Goal: Task Accomplishment & Management: Complete application form

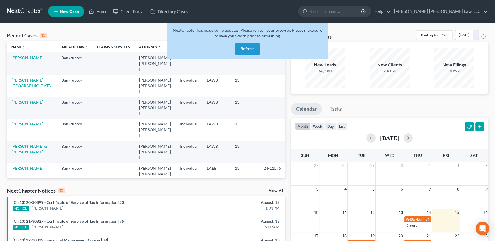
click at [244, 52] on button "Refresh" at bounding box center [247, 48] width 25 height 11
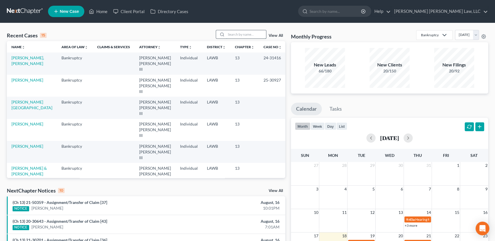
click at [236, 36] on input "search" at bounding box center [246, 34] width 40 height 8
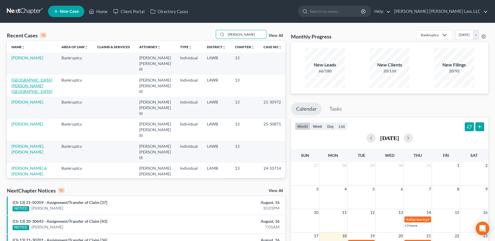
type input "[PERSON_NAME]"
click at [27, 78] on link "[GEOGRAPHIC_DATA][PERSON_NAME][GEOGRAPHIC_DATA]" at bounding box center [31, 86] width 41 height 16
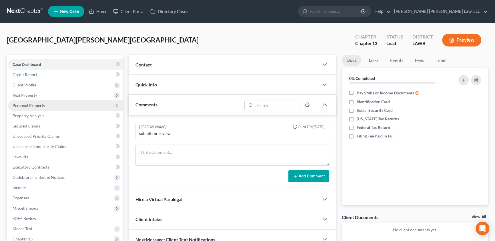
click at [31, 106] on span "Personal Property" at bounding box center [29, 105] width 33 height 5
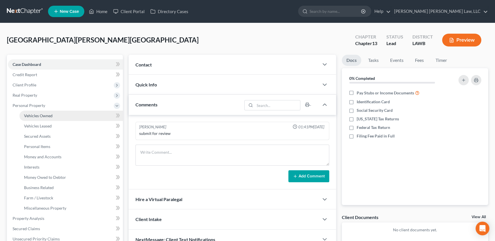
click at [31, 114] on span "Vehicles Owned" at bounding box center [38, 115] width 29 height 5
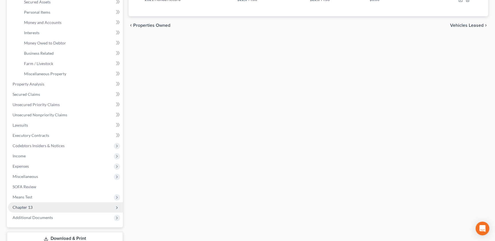
scroll to position [175, 0]
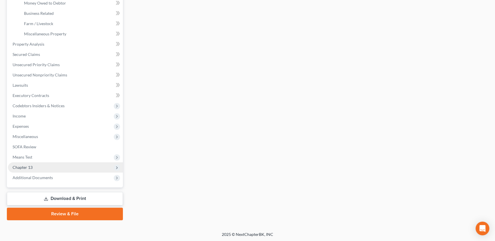
click at [27, 168] on span "Chapter 13" at bounding box center [23, 167] width 20 height 5
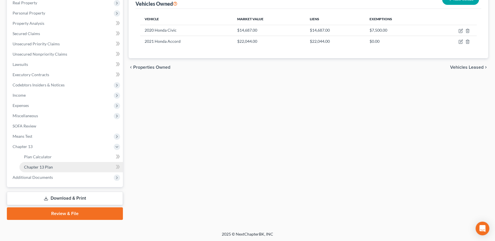
click at [31, 166] on span "Chapter 13 Plan" at bounding box center [38, 167] width 29 height 5
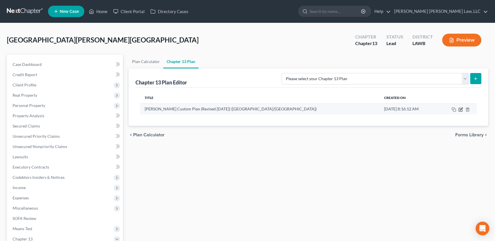
click at [462, 108] on icon "button" at bounding box center [460, 109] width 5 height 5
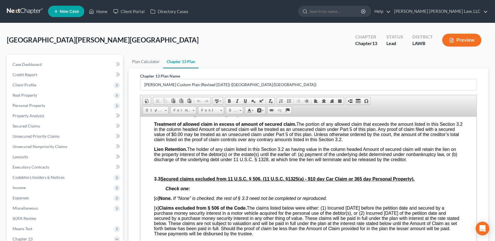
scroll to position [649, 0]
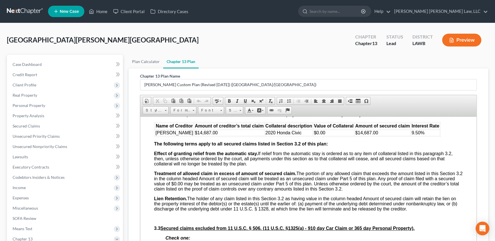
click at [316, 135] on span "$0.00" at bounding box center [319, 132] width 11 height 5
click at [342, 136] on td "$14,687.00" at bounding box center [333, 133] width 41 height 6
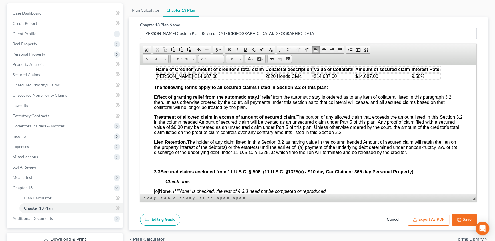
scroll to position [52, 0]
drag, startPoint x: 466, startPoint y: 221, endPoint x: 460, endPoint y: 220, distance: 6.1
click at [466, 221] on button "Save" at bounding box center [464, 220] width 25 height 12
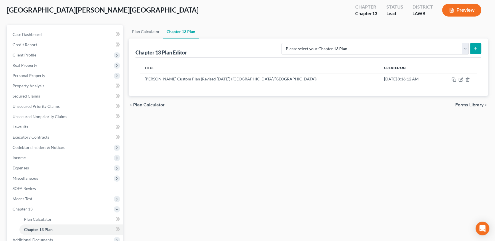
scroll to position [0, 0]
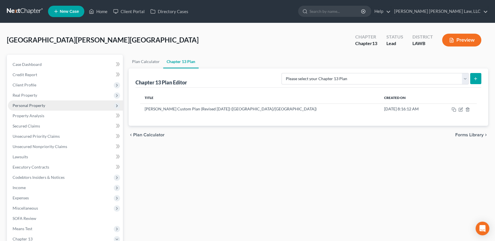
click at [29, 106] on span "Personal Property" at bounding box center [29, 105] width 33 height 5
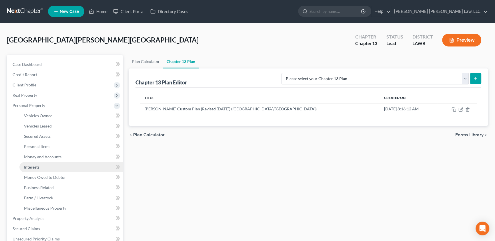
click at [40, 168] on link "Interests" at bounding box center [70, 167] width 103 height 10
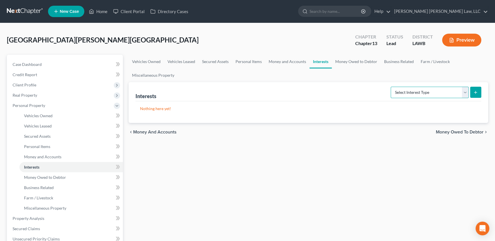
click at [419, 95] on select "Select Interest Type 401K (A/B: 21) Annuity (A/B: 23) Bond (A/B: 18) Education …" at bounding box center [430, 92] width 78 height 11
click at [399, 62] on link "Business Related" at bounding box center [399, 62] width 37 height 14
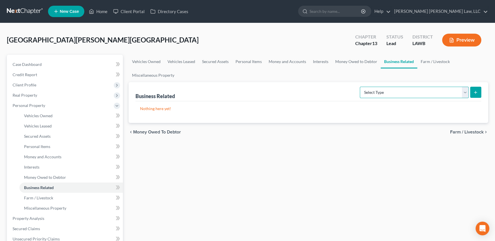
click at [436, 93] on select "Select Type Customer Lists (A/B: 43) Franchises (A/B: 27) Inventory (A/B: 41) L…" at bounding box center [414, 92] width 109 height 11
click at [324, 59] on link "Interests" at bounding box center [320, 62] width 22 height 14
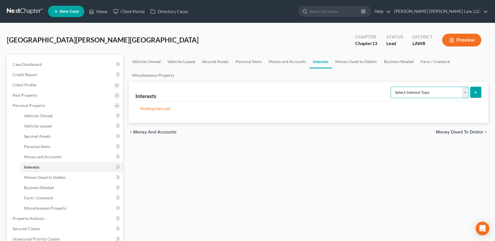
click at [460, 94] on select "Select Interest Type 401K (A/B: 21) Annuity (A/B: 23) Bond (A/B: 18) Education …" at bounding box center [430, 92] width 78 height 11
select select "unincorporated_business"
click at [392, 87] on select "Select Interest Type 401K (A/B: 21) Annuity (A/B: 23) Bond (A/B: 18) Education …" at bounding box center [430, 92] width 78 height 11
click at [479, 92] on button "submit" at bounding box center [475, 92] width 11 height 11
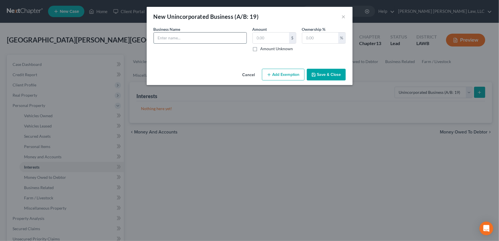
click at [173, 35] on input "text" at bounding box center [200, 38] width 93 height 11
type input "(DNA) Dripnlot Average"
click at [277, 38] on input "text" at bounding box center [271, 38] width 36 height 11
type input "0.00"
click at [316, 34] on input "text" at bounding box center [320, 38] width 36 height 11
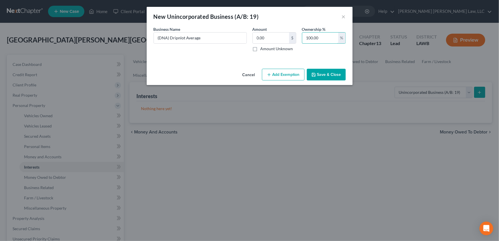
type input "100.00"
click at [319, 71] on button "Save & Close" at bounding box center [326, 75] width 39 height 12
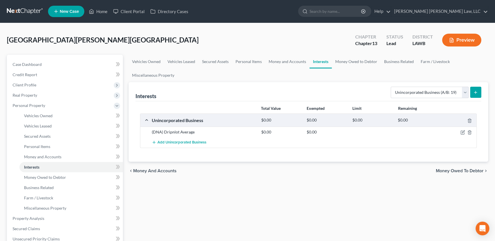
click at [477, 92] on icon "submit" at bounding box center [475, 92] width 5 height 5
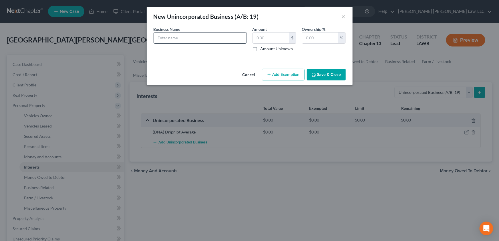
click at [205, 39] on input "text" at bounding box center [200, 38] width 93 height 11
type input "Unlock The Kei"
click at [273, 39] on input "text" at bounding box center [271, 38] width 36 height 11
type input "0.00"
click at [328, 37] on input "text" at bounding box center [320, 38] width 36 height 11
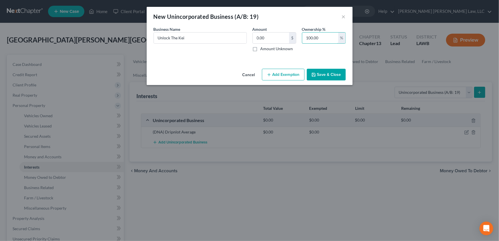
type input "100.00"
click at [315, 75] on icon "button" at bounding box center [313, 75] width 5 height 5
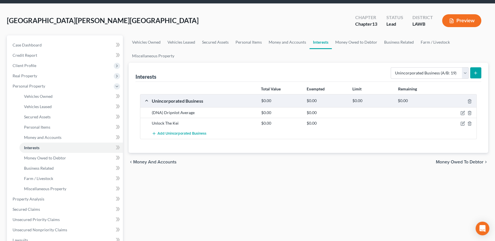
scroll to position [130, 0]
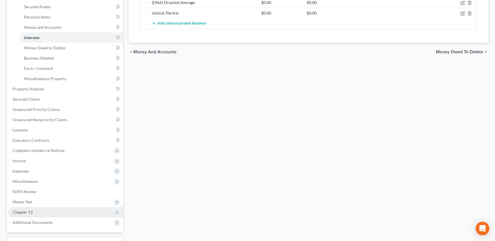
click at [31, 211] on span "Chapter 13" at bounding box center [23, 212] width 20 height 5
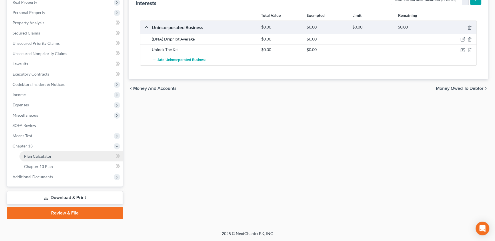
scroll to position [93, 0]
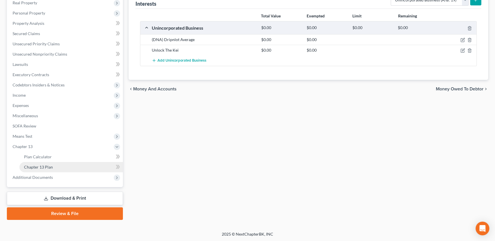
click at [48, 164] on link "Chapter 13 Plan" at bounding box center [70, 167] width 103 height 10
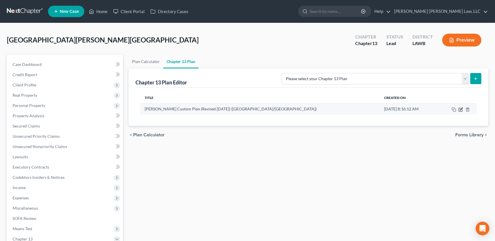
click at [460, 109] on icon "button" at bounding box center [460, 109] width 5 height 5
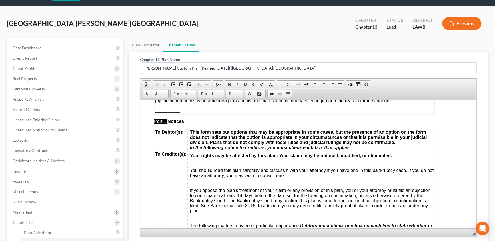
scroll to position [93, 0]
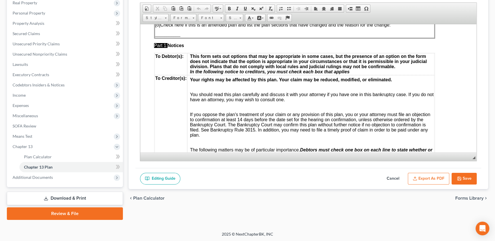
click at [430, 180] on button "Export as PDF" at bounding box center [428, 179] width 41 height 12
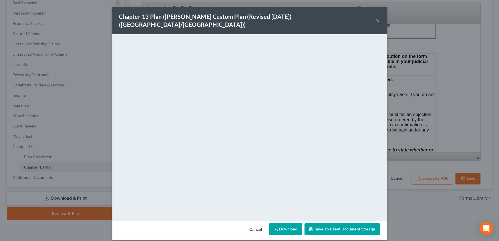
drag, startPoint x: 431, startPoint y: 220, endPoint x: 430, endPoint y: 217, distance: 3.5
click at [431, 220] on div "Chapter 13 Plan ([PERSON_NAME] Custom Plan (Revised [DATE]) ([GEOGRAPHIC_DATA]/…" at bounding box center [249, 120] width 499 height 241
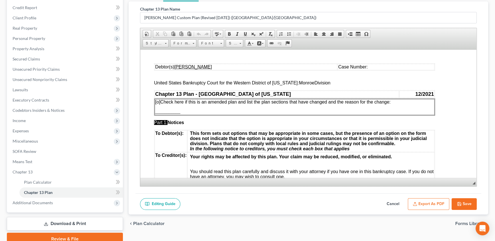
scroll to position [0, 0]
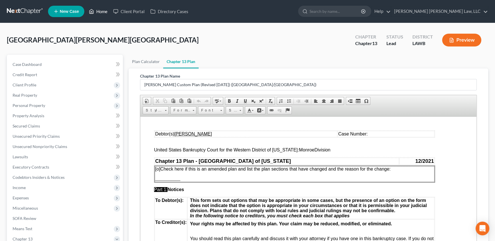
click at [107, 13] on link "Home" at bounding box center [98, 11] width 24 height 10
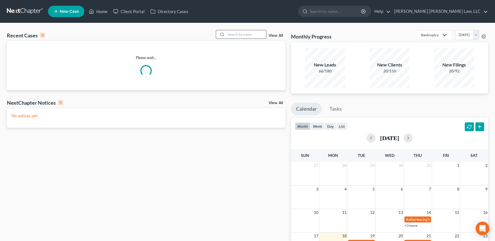
click at [231, 36] on input "search" at bounding box center [246, 34] width 40 height 8
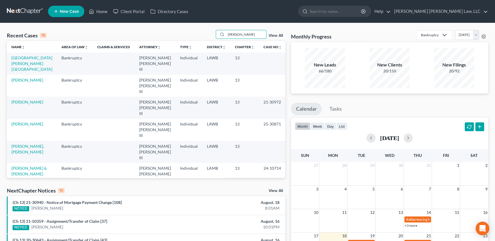
type input "[PERSON_NAME]"
click at [34, 77] on td "[PERSON_NAME]" at bounding box center [32, 86] width 50 height 22
click at [27, 78] on link "[PERSON_NAME]" at bounding box center [27, 80] width 32 height 5
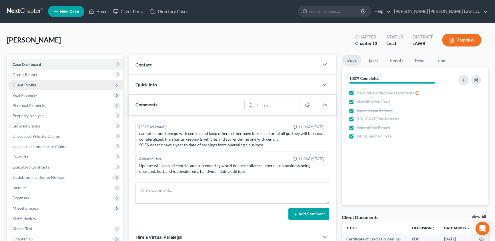
click at [35, 83] on span "Client Profile" at bounding box center [25, 85] width 24 height 5
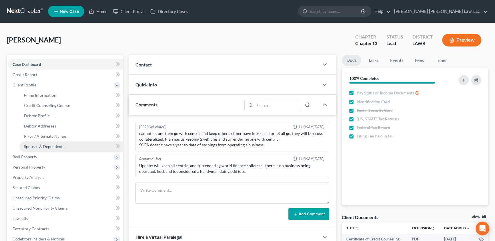
click at [51, 147] on span "Spouses & Dependents" at bounding box center [44, 146] width 40 height 5
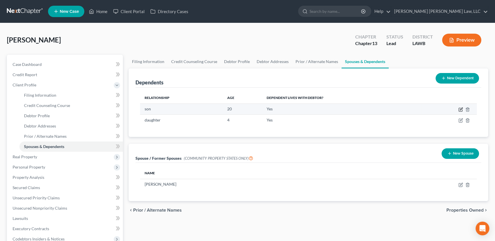
click at [461, 108] on icon "button" at bounding box center [461, 109] width 3 height 3
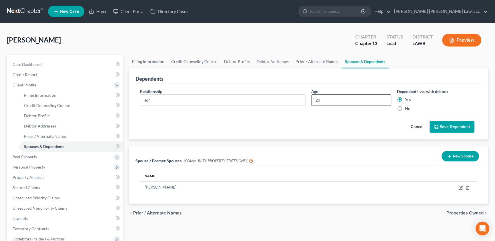
click at [319, 99] on input "20" at bounding box center [350, 100] width 79 height 11
type input "23"
click at [441, 125] on button "Save Dependent" at bounding box center [452, 127] width 45 height 12
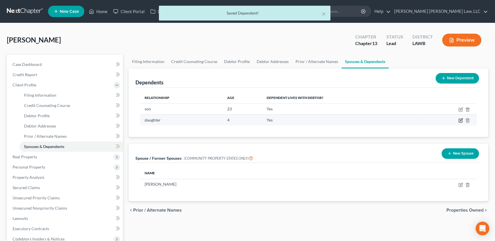
click at [459, 120] on icon "button" at bounding box center [460, 120] width 3 height 3
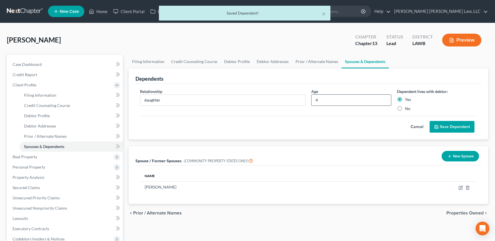
click at [321, 101] on input "4" at bounding box center [350, 100] width 79 height 11
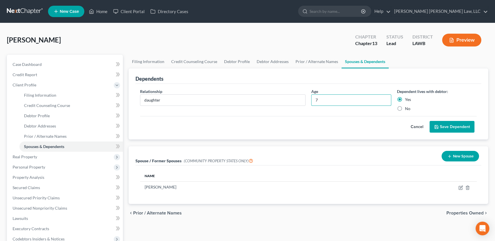
type input "7"
click at [463, 125] on button "Save Dependent" at bounding box center [452, 127] width 45 height 12
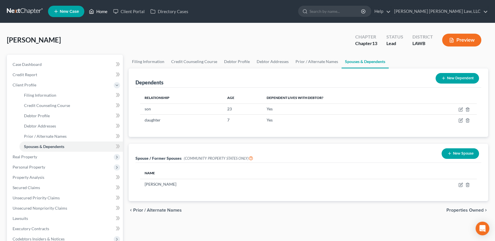
click at [101, 11] on link "Home" at bounding box center [98, 11] width 24 height 10
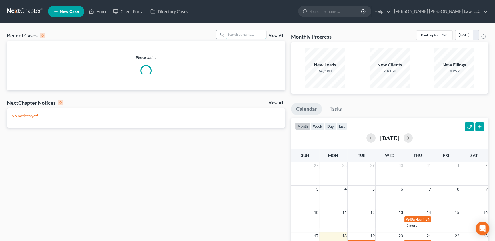
click at [239, 36] on input "search" at bounding box center [246, 34] width 40 height 8
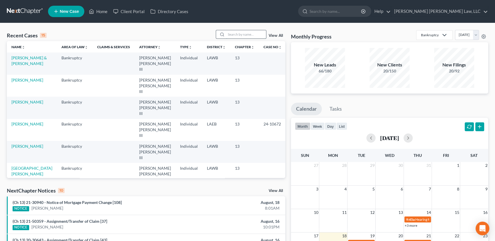
click at [237, 34] on input "search" at bounding box center [246, 34] width 40 height 8
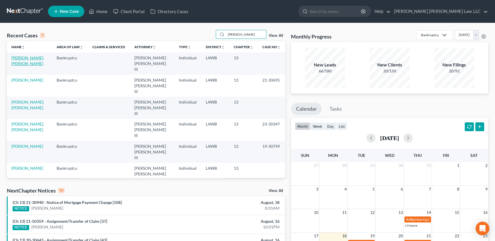
type input "[PERSON_NAME]"
click at [19, 57] on link "[PERSON_NAME], [PERSON_NAME]" at bounding box center [27, 60] width 33 height 11
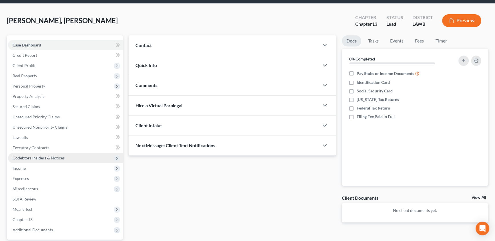
scroll to position [52, 0]
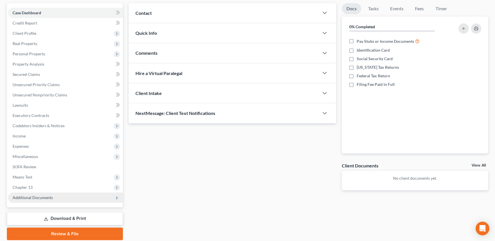
click at [23, 194] on span "Additional Documents" at bounding box center [65, 198] width 115 height 10
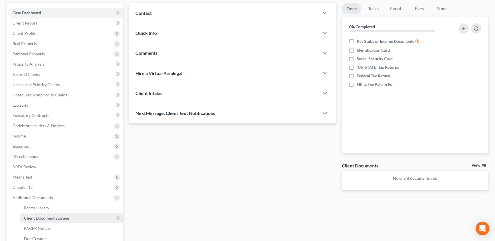
click at [68, 219] on span "Client Document Storage" at bounding box center [46, 218] width 45 height 5
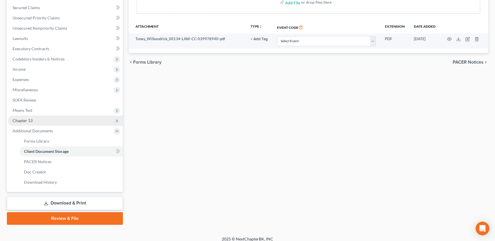
scroll to position [123, 0]
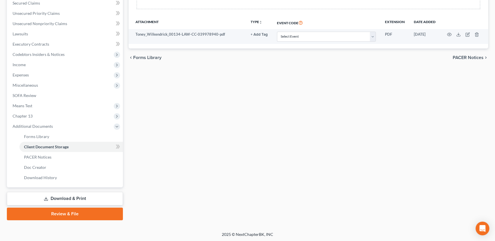
click at [95, 216] on link "Review & File" at bounding box center [65, 214] width 116 height 13
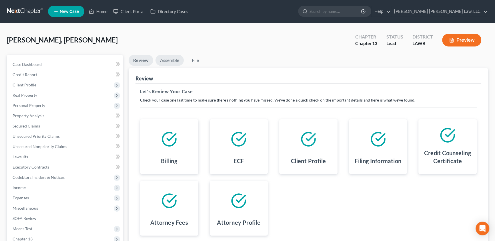
click at [171, 61] on link "Assemble" at bounding box center [169, 60] width 28 height 11
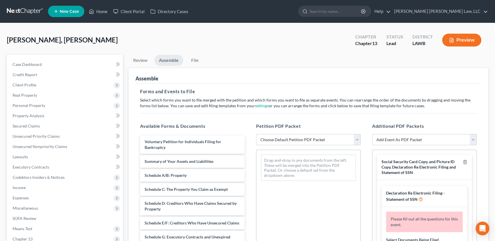
click at [291, 140] on select "Choose Default Petition PDF Packet Complete Bankruptcy Petition (all forms and …" at bounding box center [308, 139] width 105 height 11
select select "0"
click at [256, 134] on select "Choose Default Petition PDF Packet Complete Bankruptcy Petition (all forms and …" at bounding box center [308, 139] width 105 height 11
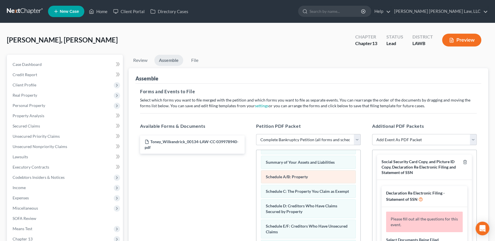
scroll to position [78, 0]
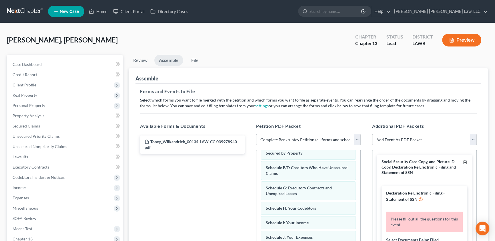
click at [464, 161] on icon "button" at bounding box center [465, 163] width 3 height 4
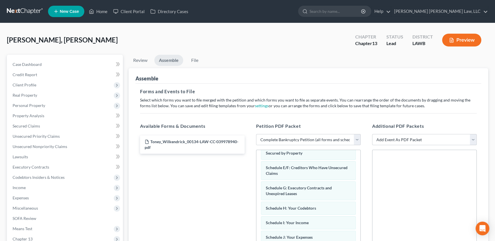
click at [388, 141] on select "Add Event As PDF Packet 20 Largest Unsecured Creditors Amended Creditor Matrix …" at bounding box center [424, 139] width 105 height 11
select select "9"
click at [372, 134] on select "Add Event As PDF Packet 20 Largest Unsecured Creditors Amended Creditor Matrix …" at bounding box center [424, 139] width 105 height 11
select select
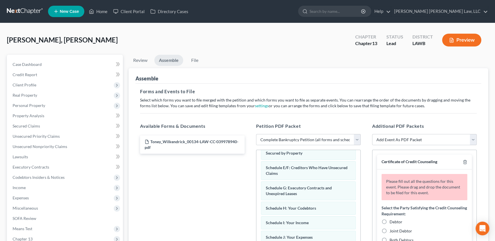
click at [390, 221] on label "Debtor" at bounding box center [396, 222] width 13 height 6
click at [392, 221] on input "Debtor" at bounding box center [394, 221] width 4 height 4
radio input "true"
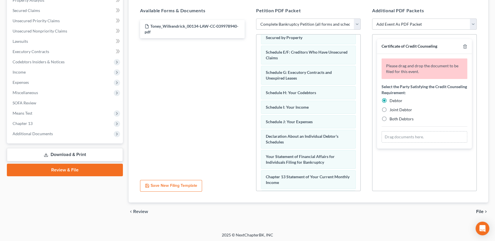
scroll to position [117, 0]
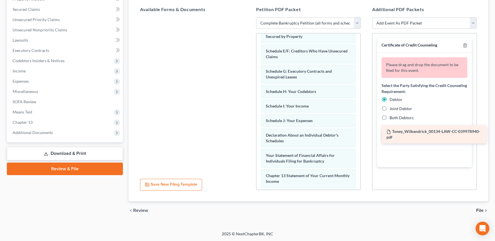
drag, startPoint x: 172, startPoint y: 29, endPoint x: 414, endPoint y: 136, distance: 264.4
click at [249, 17] on div "Toney_Wilkendrick_00134-LAW-CC-039978940-pdf Toney_Wilkendrick_00134-LAW-CC-039…" at bounding box center [192, 17] width 114 height 0
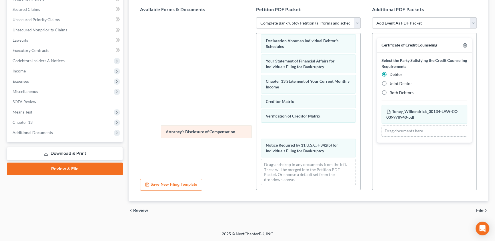
scroll to position [162, 0]
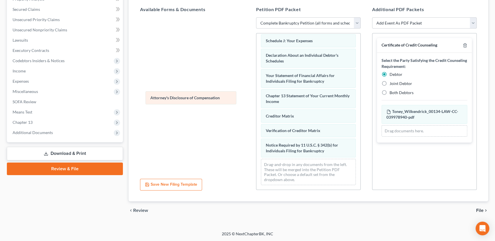
drag, startPoint x: 309, startPoint y: 152, endPoint x: 195, endPoint y: 93, distance: 127.8
click at [256, 95] on div "Attorney's Disclosure of Compensation Voluntary Petition for Individuals Filing…" at bounding box center [308, 33] width 104 height 314
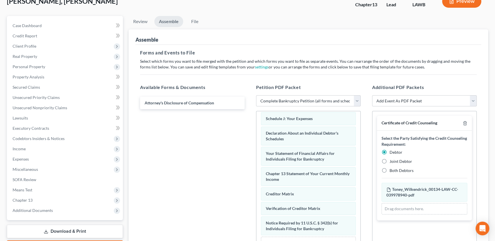
scroll to position [13, 0]
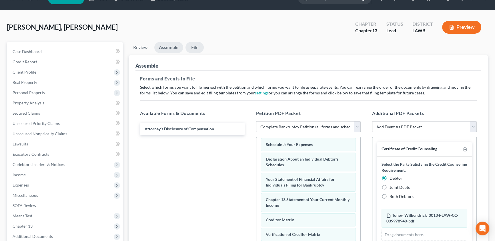
click at [195, 43] on link "File" at bounding box center [194, 47] width 18 height 11
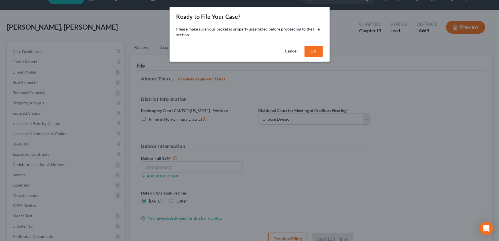
click at [316, 52] on button "OK" at bounding box center [313, 51] width 18 height 11
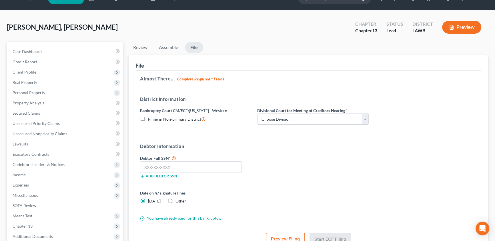
drag, startPoint x: 141, startPoint y: 119, endPoint x: 192, endPoint y: 138, distance: 55.4
click at [148, 119] on label "Filing in Non-primary District" at bounding box center [177, 119] width 58 height 7
click at [150, 119] on input "Filing in Non-primary District" at bounding box center [152, 118] width 4 height 4
checkbox input "true"
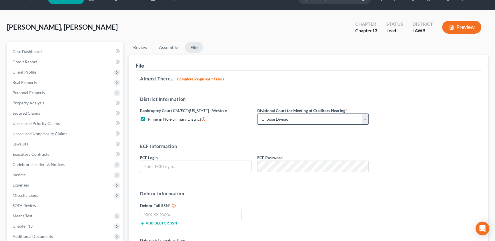
type input "eoyoung3p"
click at [269, 121] on select "Choose Division [GEOGRAPHIC_DATA] [GEOGRAPHIC_DATA]-[GEOGRAPHIC_DATA] Lake [PER…" at bounding box center [312, 119] width 111 height 11
select select "3"
click at [257, 114] on select "Choose Division [GEOGRAPHIC_DATA] [GEOGRAPHIC_DATA]-[GEOGRAPHIC_DATA] Lake [PER…" at bounding box center [312, 119] width 111 height 11
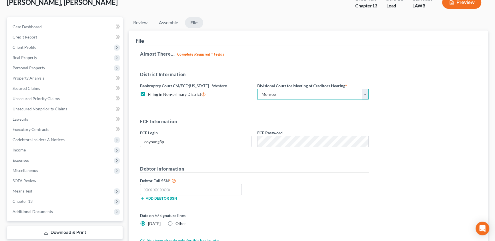
scroll to position [39, 0]
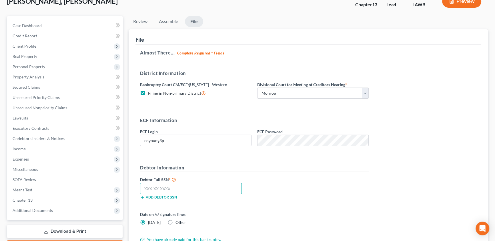
click at [148, 189] on input "text" at bounding box center [191, 188] width 102 height 11
type input "439-97-9936"
click at [31, 46] on span "Client Profile" at bounding box center [25, 46] width 24 height 5
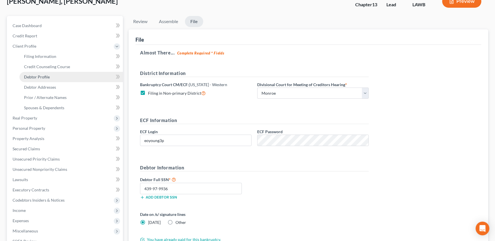
click at [33, 78] on span "Debtor Profile" at bounding box center [37, 77] width 26 height 5
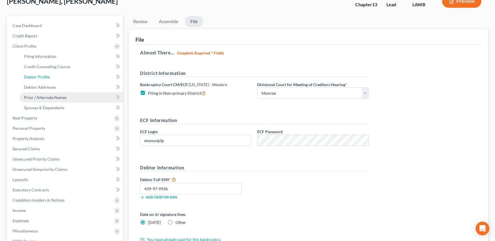
select select "0"
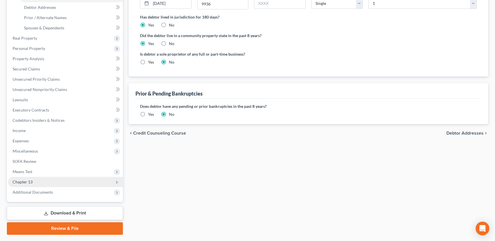
scroll to position [134, 0]
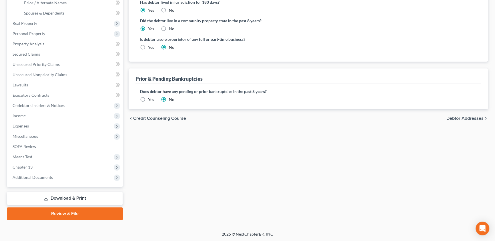
click at [63, 213] on link "Review & File" at bounding box center [65, 214] width 116 height 13
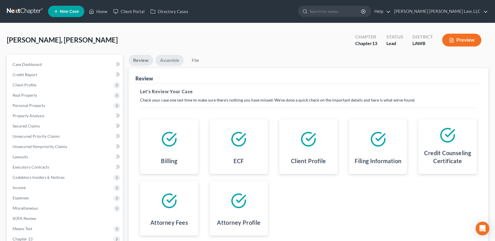
click at [169, 57] on link "Assemble" at bounding box center [169, 60] width 28 height 11
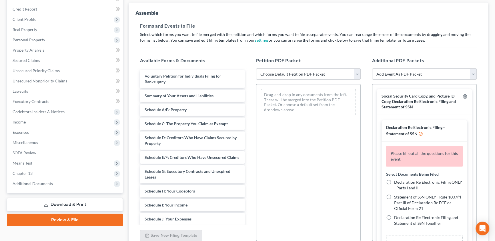
scroll to position [78, 0]
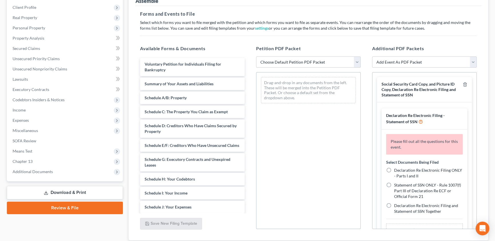
click at [290, 62] on select "Choose Default Petition PDF Packet Complete Bankruptcy Petition (all forms and …" at bounding box center [308, 62] width 105 height 11
select select "0"
click at [256, 57] on select "Choose Default Petition PDF Packet Complete Bankruptcy Petition (all forms and …" at bounding box center [308, 62] width 105 height 11
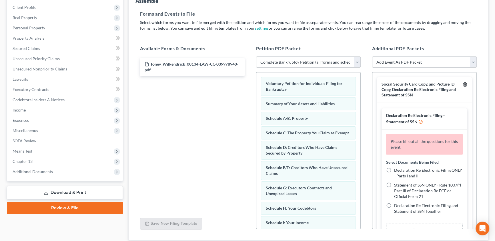
click at [463, 83] on polyline "button" at bounding box center [464, 83] width 3 height 0
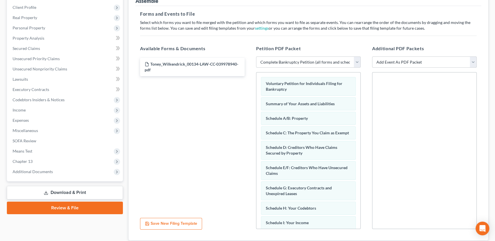
click at [426, 62] on select "Add Event As PDF Packet 20 Largest Unsecured Creditors Amended Creditor Matrix …" at bounding box center [424, 62] width 105 height 11
select select "9"
click at [372, 57] on select "Add Event As PDF Packet 20 Largest Unsecured Creditors Amended Creditor Matrix …" at bounding box center [424, 62] width 105 height 11
select select
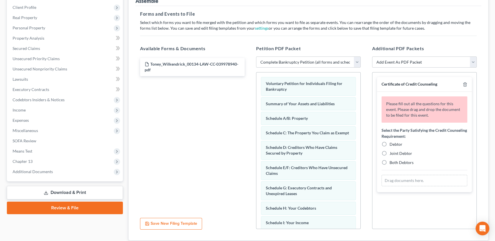
click at [390, 142] on label "Debtor" at bounding box center [396, 145] width 13 height 6
click at [392, 142] on input "Debtor" at bounding box center [394, 144] width 4 height 4
radio input "true"
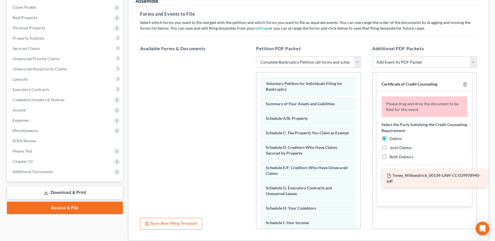
drag, startPoint x: 165, startPoint y: 64, endPoint x: 408, endPoint y: 176, distance: 267.1
click at [249, 57] on div "Toney_Wilkendrick_00134-LAW-CC-039978940-pdf Toney_Wilkendrick_00134-LAW-CC-039…" at bounding box center [192, 57] width 114 height 0
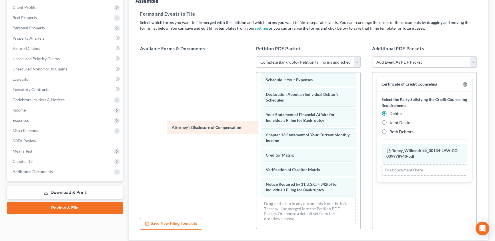
scroll to position [162, 0]
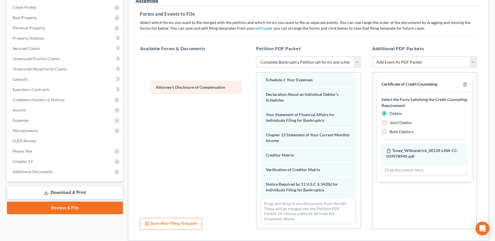
drag, startPoint x: 317, startPoint y: 193, endPoint x: 207, endPoint y: 91, distance: 150.0
click at [256, 91] on div "Attorney's Disclosure of Compensation Voluntary Petition for Individuals Filing…" at bounding box center [308, 72] width 104 height 314
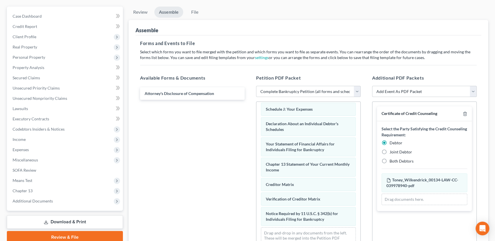
scroll to position [0, 0]
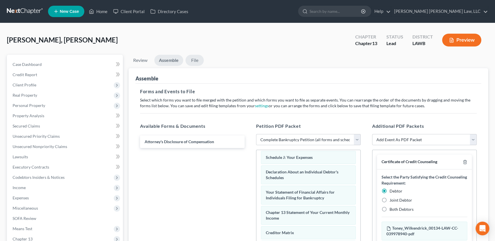
click at [195, 59] on link "File" at bounding box center [194, 60] width 18 height 11
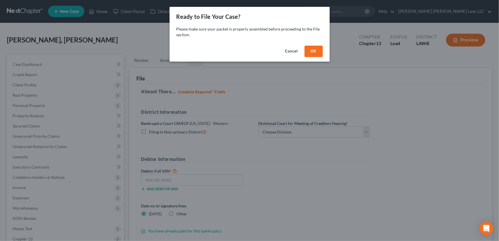
click at [315, 55] on button "OK" at bounding box center [313, 51] width 18 height 11
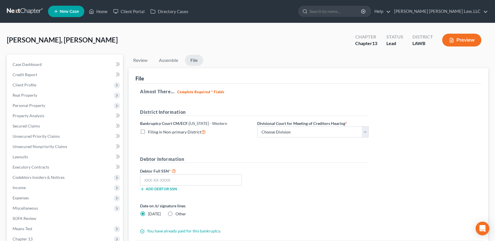
click at [148, 132] on label "Filing in Non-primary District" at bounding box center [177, 132] width 58 height 7
click at [150, 132] on input "Filing in Non-primary District" at bounding box center [152, 131] width 4 height 4
checkbox input "true"
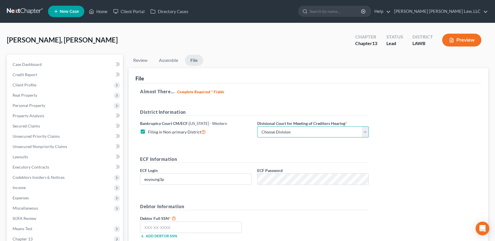
click at [300, 131] on select "Choose Division [GEOGRAPHIC_DATA] [GEOGRAPHIC_DATA]-[GEOGRAPHIC_DATA] Lake [PER…" at bounding box center [312, 132] width 111 height 11
select select "3"
click at [257, 127] on select "Choose Division [GEOGRAPHIC_DATA] [GEOGRAPHIC_DATA]-[GEOGRAPHIC_DATA] Lake [PER…" at bounding box center [312, 132] width 111 height 11
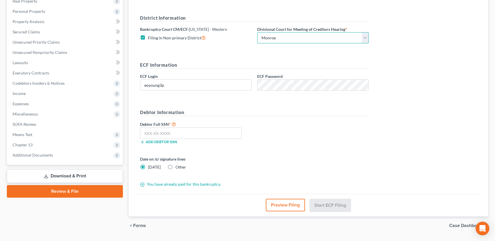
scroll to position [104, 0]
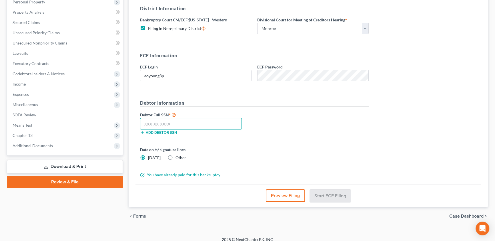
click at [144, 122] on input "text" at bounding box center [191, 123] width 102 height 11
type input "439-97-9936"
drag, startPoint x: 339, startPoint y: 195, endPoint x: 338, endPoint y: 200, distance: 5.2
click at [338, 200] on button "Start ECF Filing" at bounding box center [330, 196] width 41 height 13
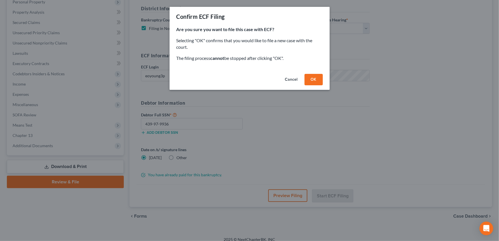
click at [314, 80] on button "OK" at bounding box center [313, 79] width 18 height 11
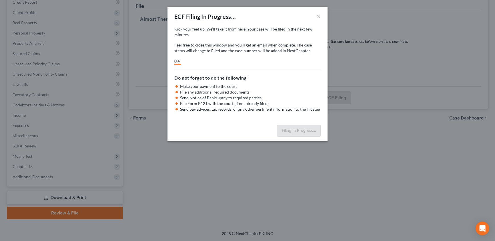
scroll to position [72, 0]
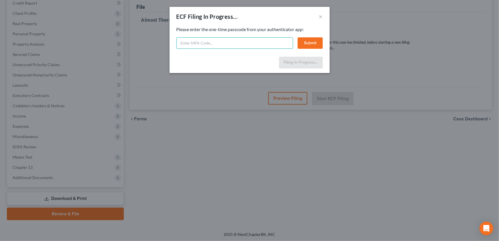
click at [198, 43] on input "text" at bounding box center [234, 42] width 117 height 11
type input "979376"
drag, startPoint x: 306, startPoint y: 45, endPoint x: 304, endPoint y: 43, distance: 3.2
click at [307, 45] on button "Submit" at bounding box center [309, 42] width 25 height 11
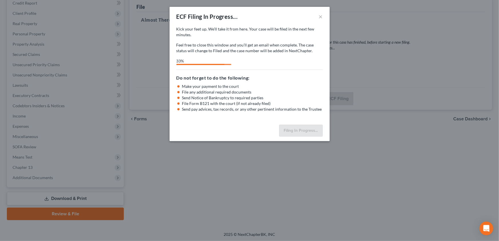
select select "3"
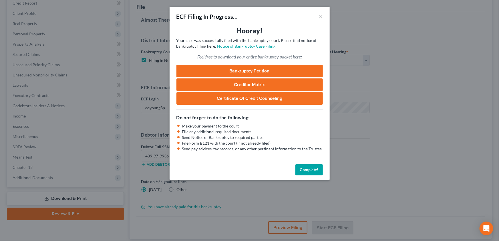
drag, startPoint x: 313, startPoint y: 169, endPoint x: 307, endPoint y: 171, distance: 6.5
click at [313, 169] on button "Complete!" at bounding box center [308, 170] width 27 height 11
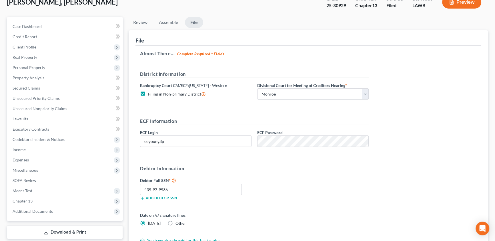
scroll to position [0, 0]
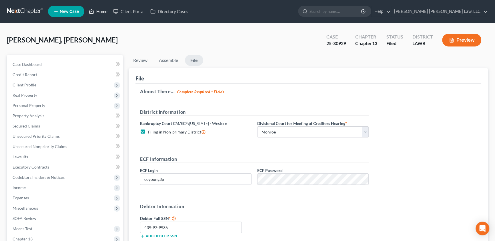
click at [104, 9] on link "Home" at bounding box center [98, 11] width 24 height 10
click at [102, 11] on link "Home" at bounding box center [98, 11] width 24 height 10
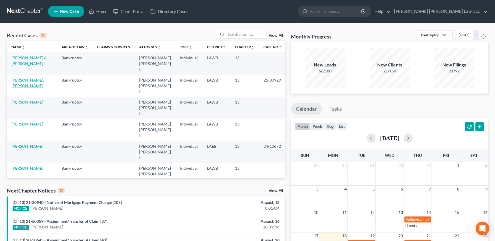
click at [29, 78] on link "[PERSON_NAME], [PERSON_NAME]" at bounding box center [27, 83] width 33 height 11
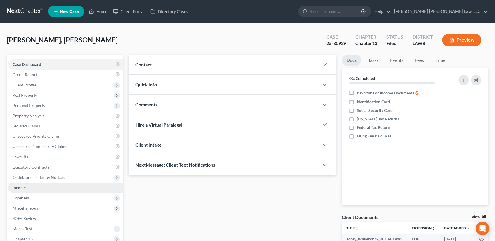
click at [18, 187] on span "Income" at bounding box center [19, 187] width 13 height 5
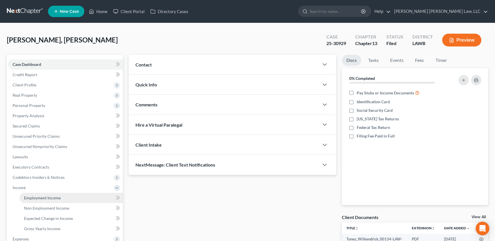
click at [40, 197] on span "Employment Income" at bounding box center [42, 198] width 37 height 5
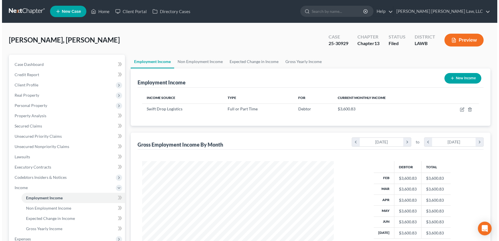
scroll to position [102, 203]
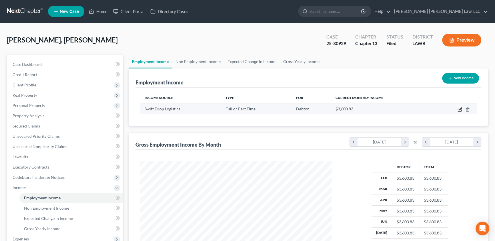
click at [459, 109] on icon "button" at bounding box center [460, 109] width 5 height 5
select select "0"
select select "19"
select select "2"
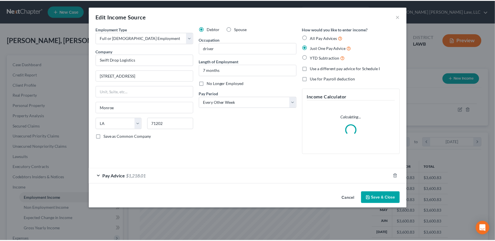
scroll to position [102, 205]
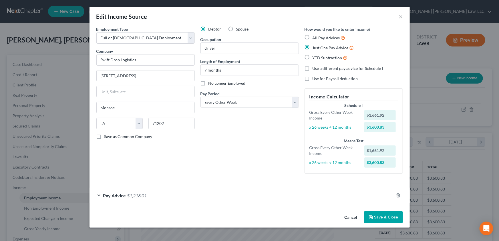
drag, startPoint x: 389, startPoint y: 220, endPoint x: 383, endPoint y: 205, distance: 16.5
click at [389, 220] on button "Save & Close" at bounding box center [383, 218] width 39 height 12
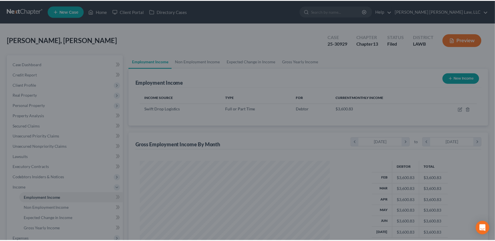
scroll to position [285667, 285566]
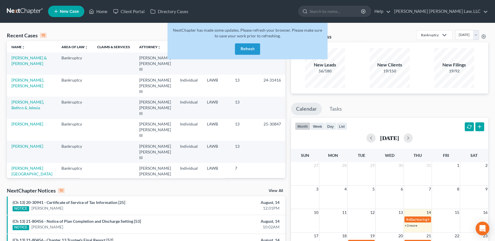
click at [251, 48] on button "Refresh" at bounding box center [247, 48] width 25 height 11
